Goal: Transaction & Acquisition: Purchase product/service

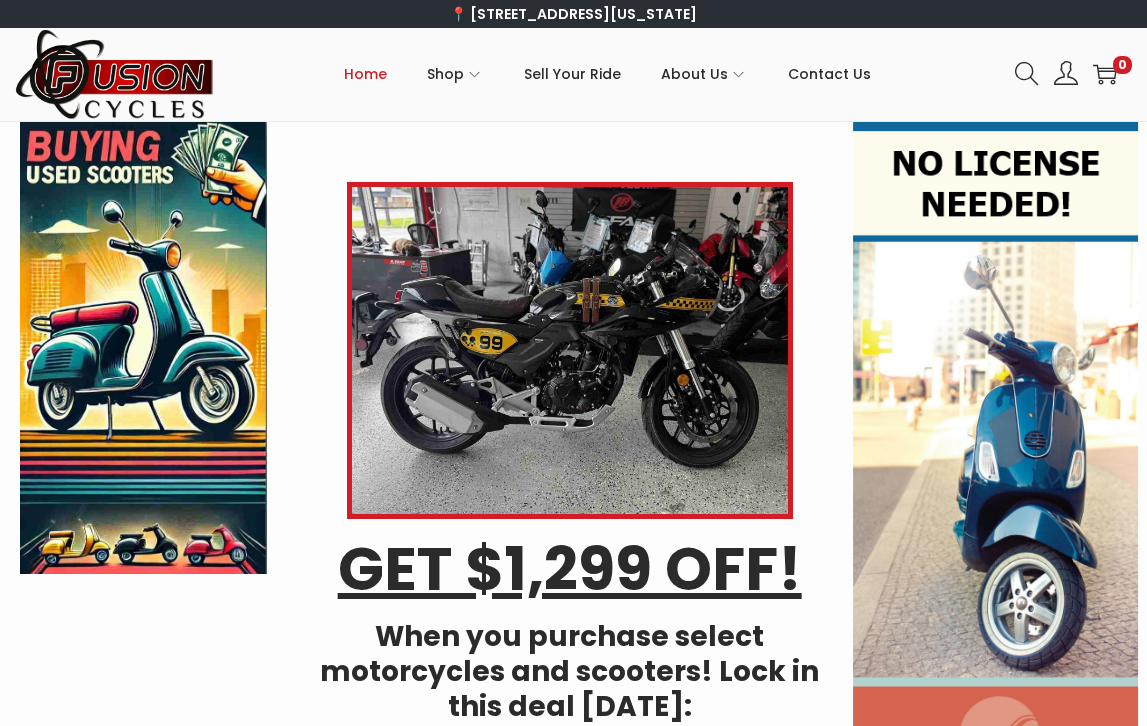
click at [1016, 55] on div "Login / Register image/svg+xml 0" at bounding box center [1066, 74] width 132 height 42
click at [1023, 77] on icon at bounding box center [1027, 74] width 24 height 24
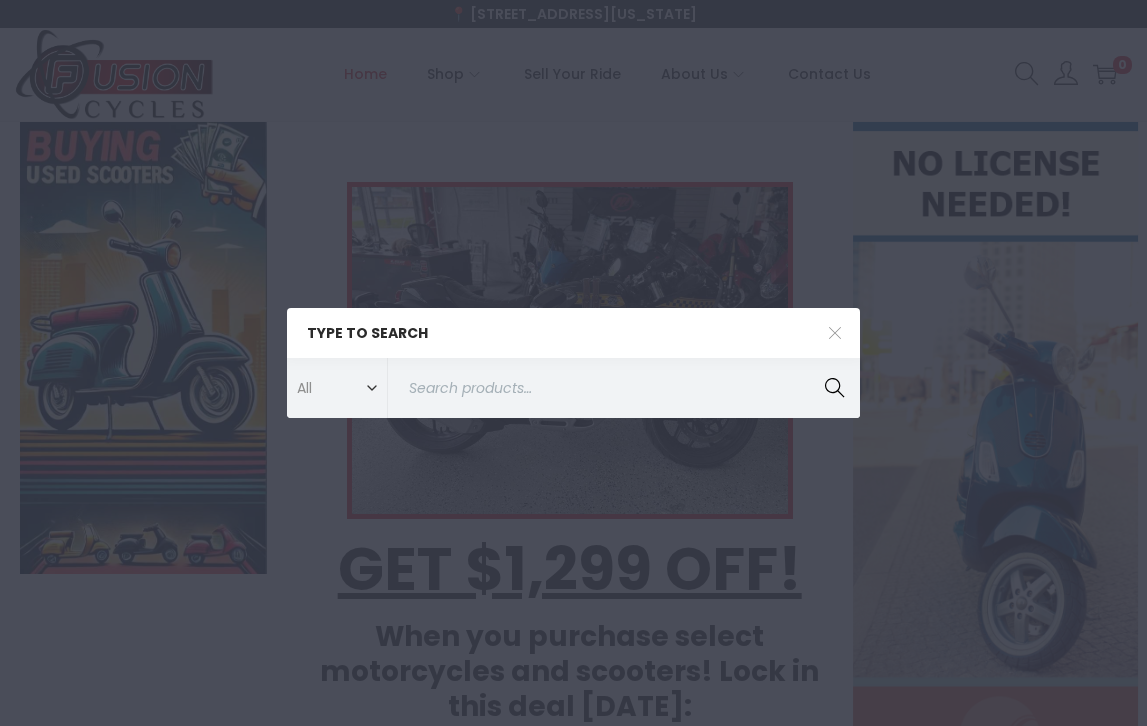
click at [1017, 70] on div "Type to search All ATVs ATVs Covers Dirt Bikes Dirt Bikes Gear Gloves Helmets L…" at bounding box center [573, 363] width 1147 height 726
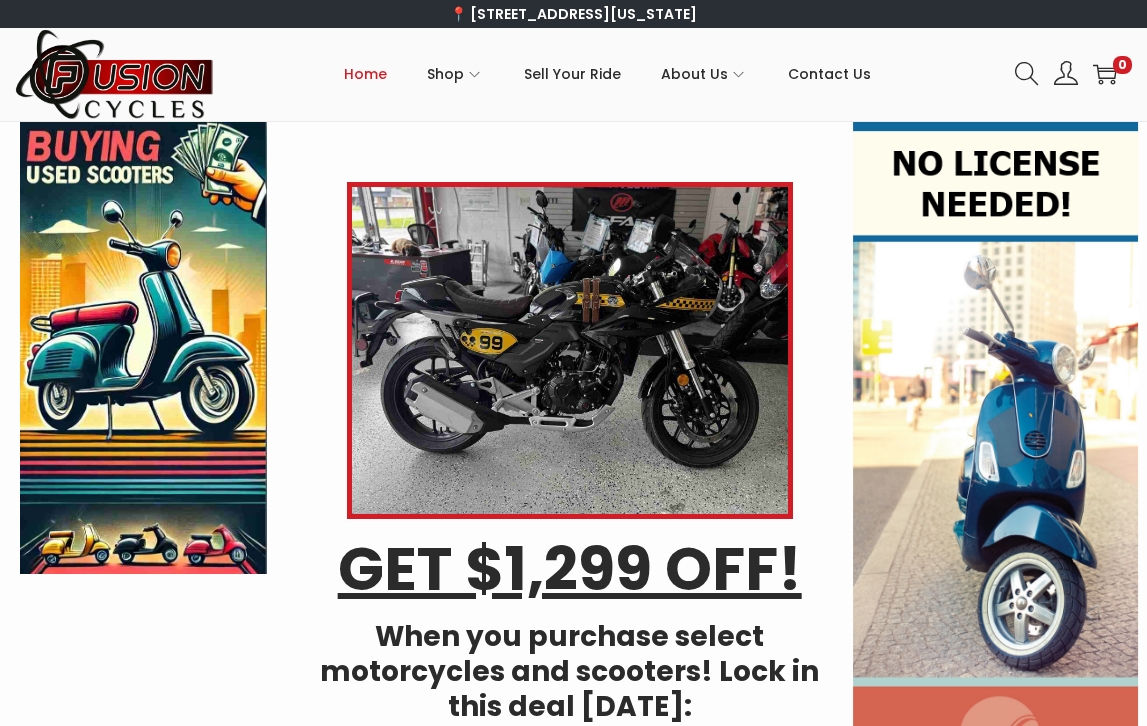
click at [1016, 71] on icon at bounding box center [1026, 73] width 23 height 23
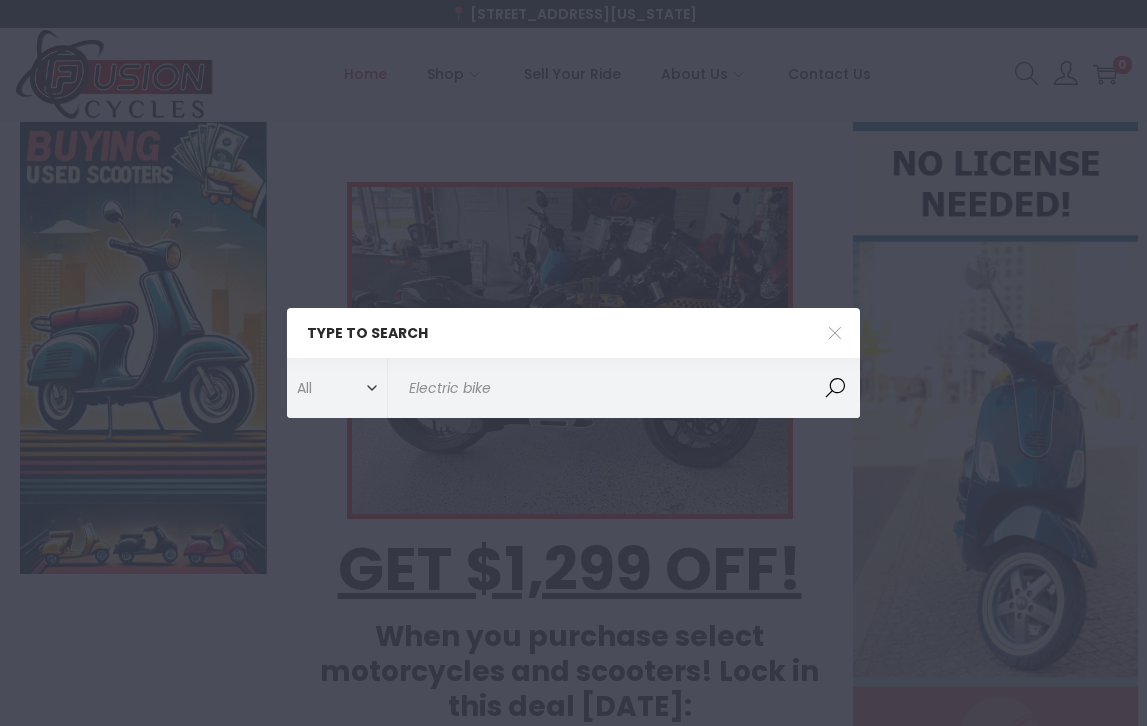
type input "Electric bike"
click at [835, 388] on button "Search" at bounding box center [835, 388] width 50 height 60
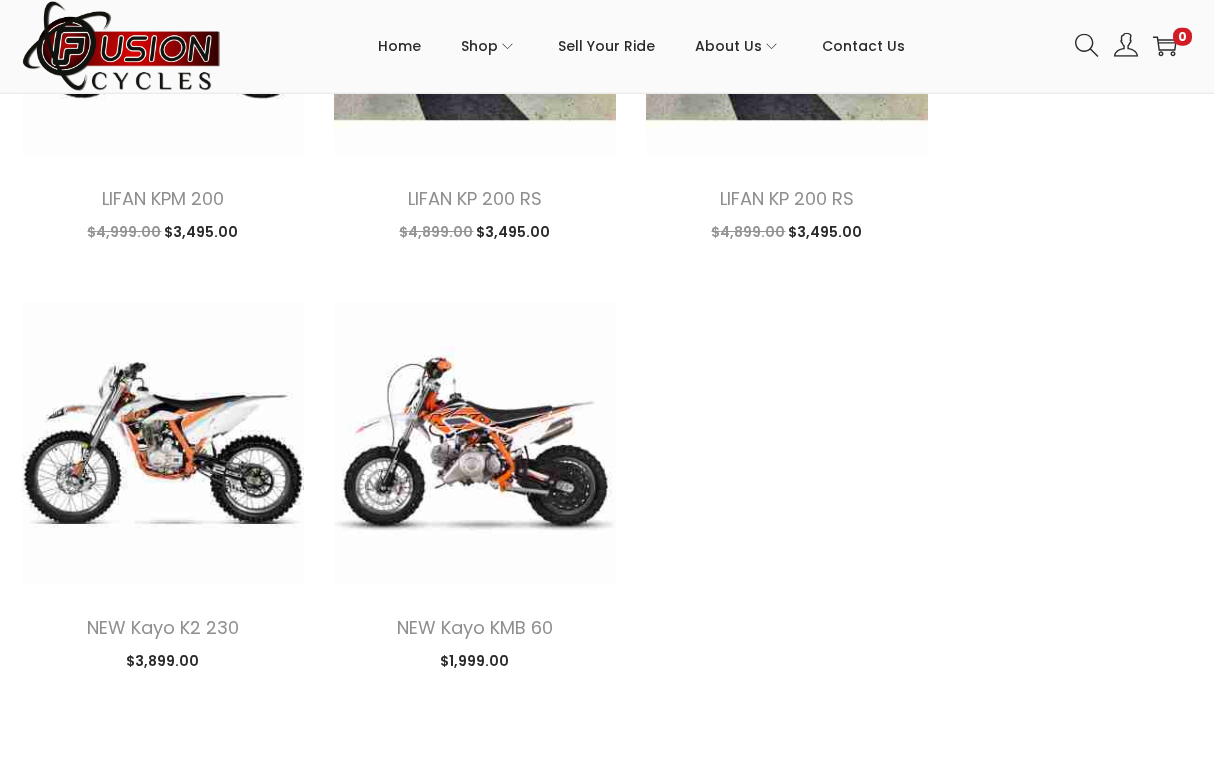
scroll to position [924, 0]
